Goal: Transaction & Acquisition: Book appointment/travel/reservation

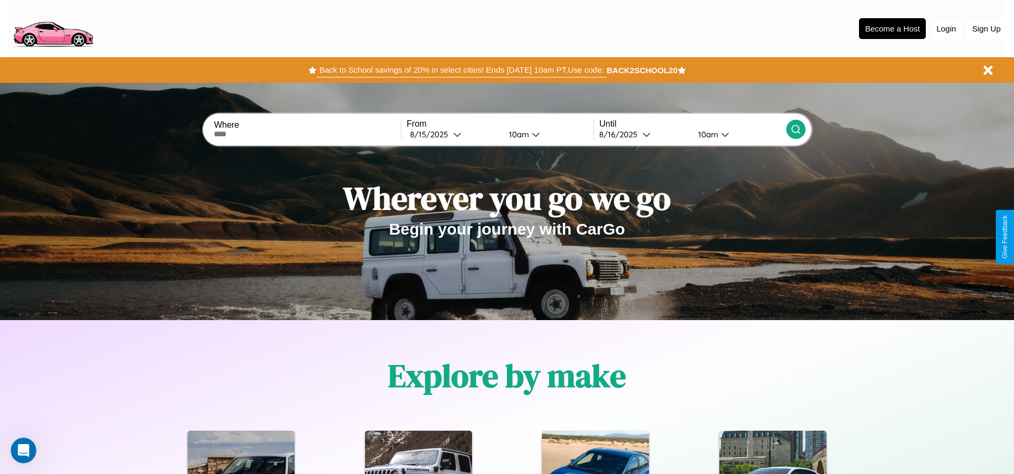
click at [461, 70] on button "Back to School savings of 20% in select cities! Ends [DATE] 10am PT. Use code:" at bounding box center [462, 70] width 290 height 15
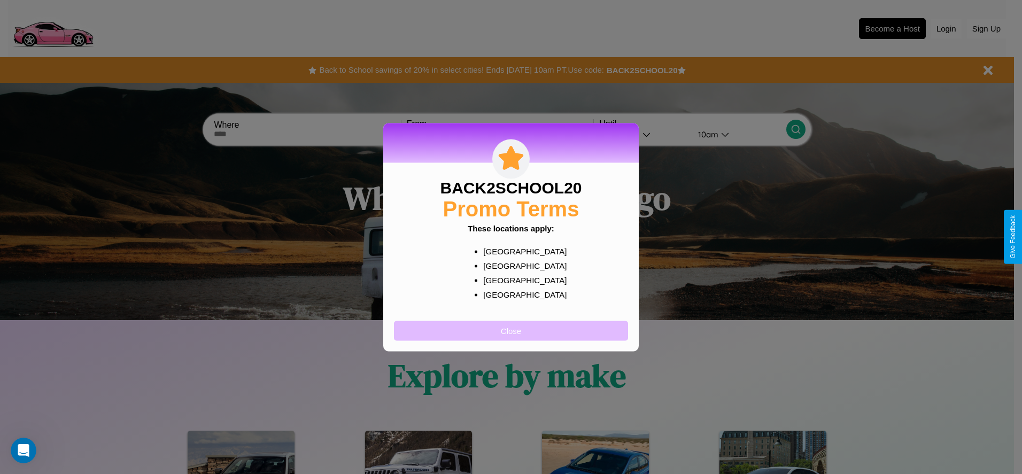
click at [511, 330] on button "Close" at bounding box center [511, 331] width 234 height 20
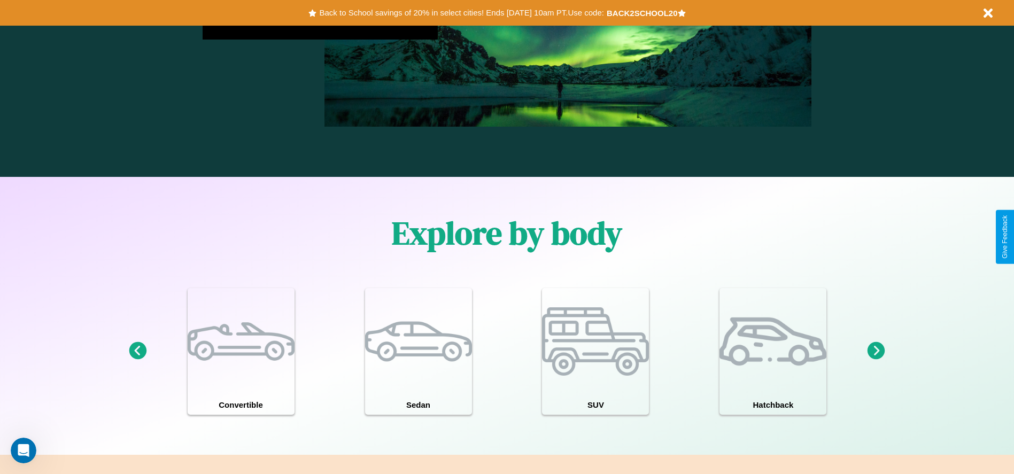
scroll to position [1293, 0]
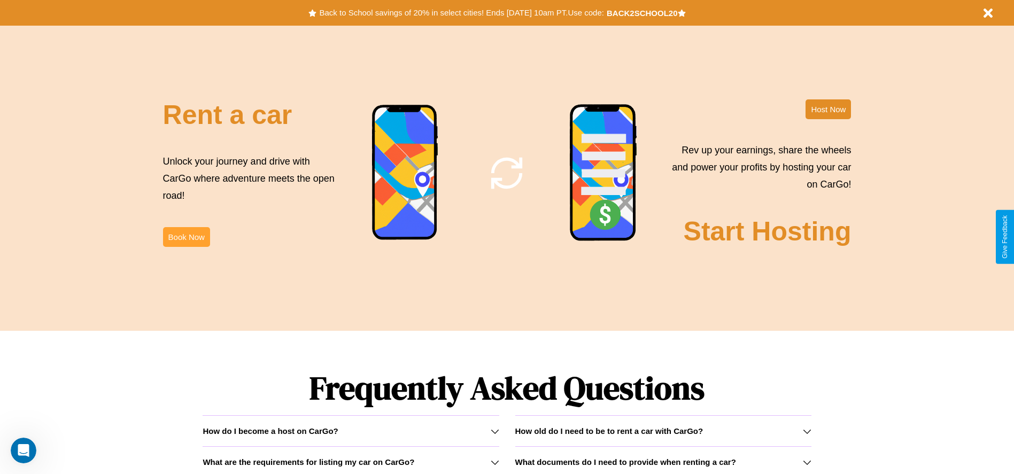
click at [186, 237] on button "Book Now" at bounding box center [186, 237] width 47 height 20
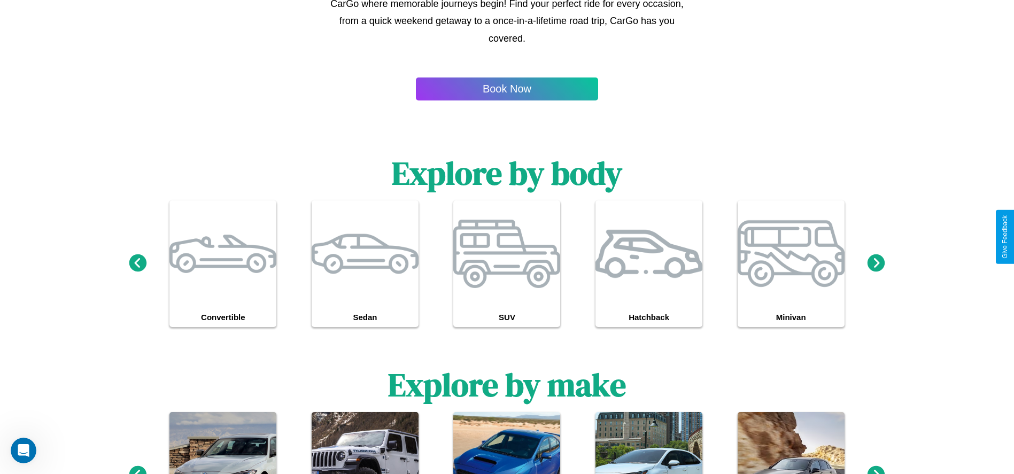
scroll to position [777, 0]
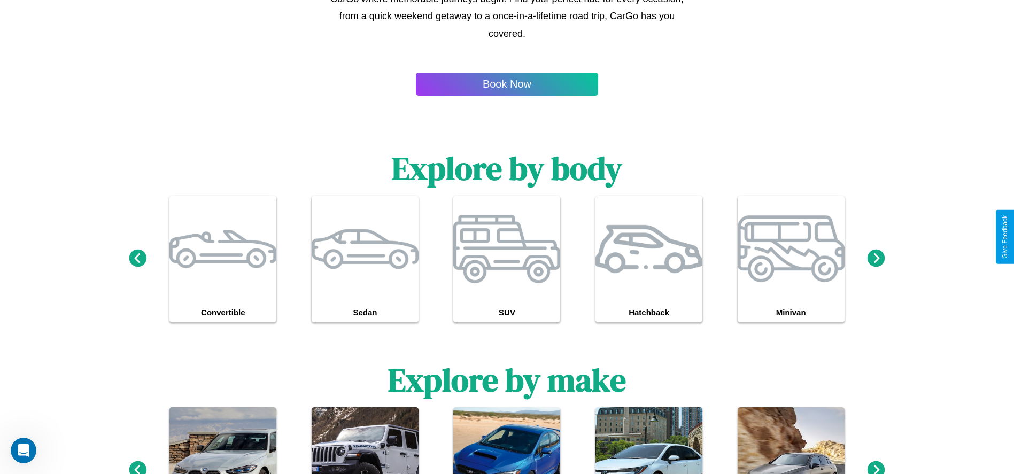
type input "******"
click at [876, 259] on icon at bounding box center [877, 258] width 18 height 18
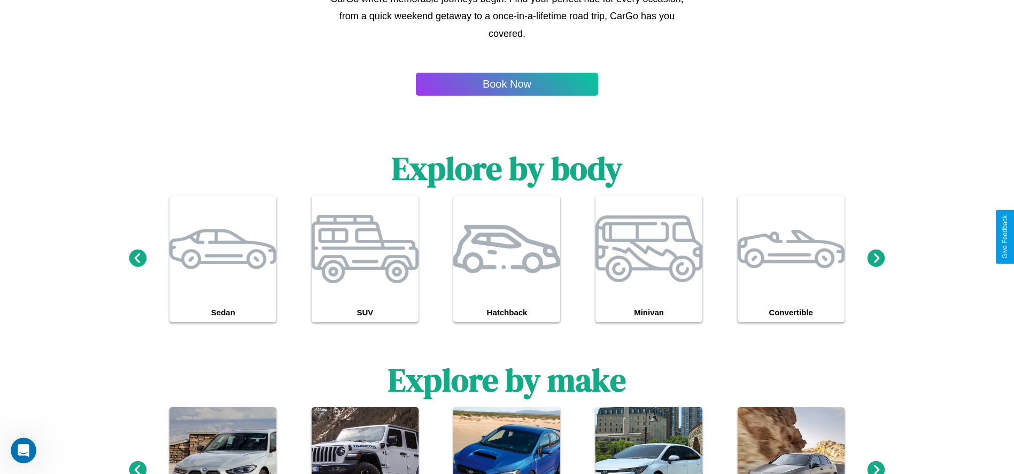
scroll to position [0, 0]
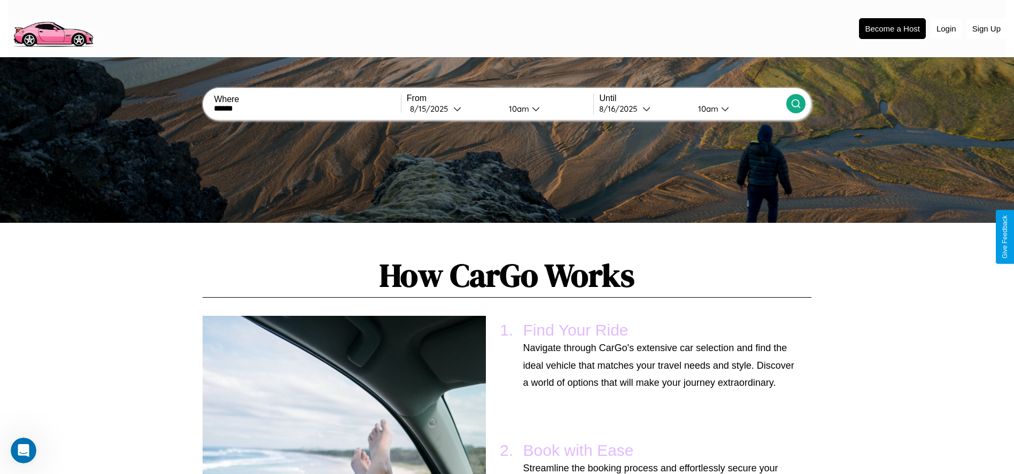
click at [796, 104] on icon at bounding box center [796, 103] width 11 height 11
